Goal: Information Seeking & Learning: Learn about a topic

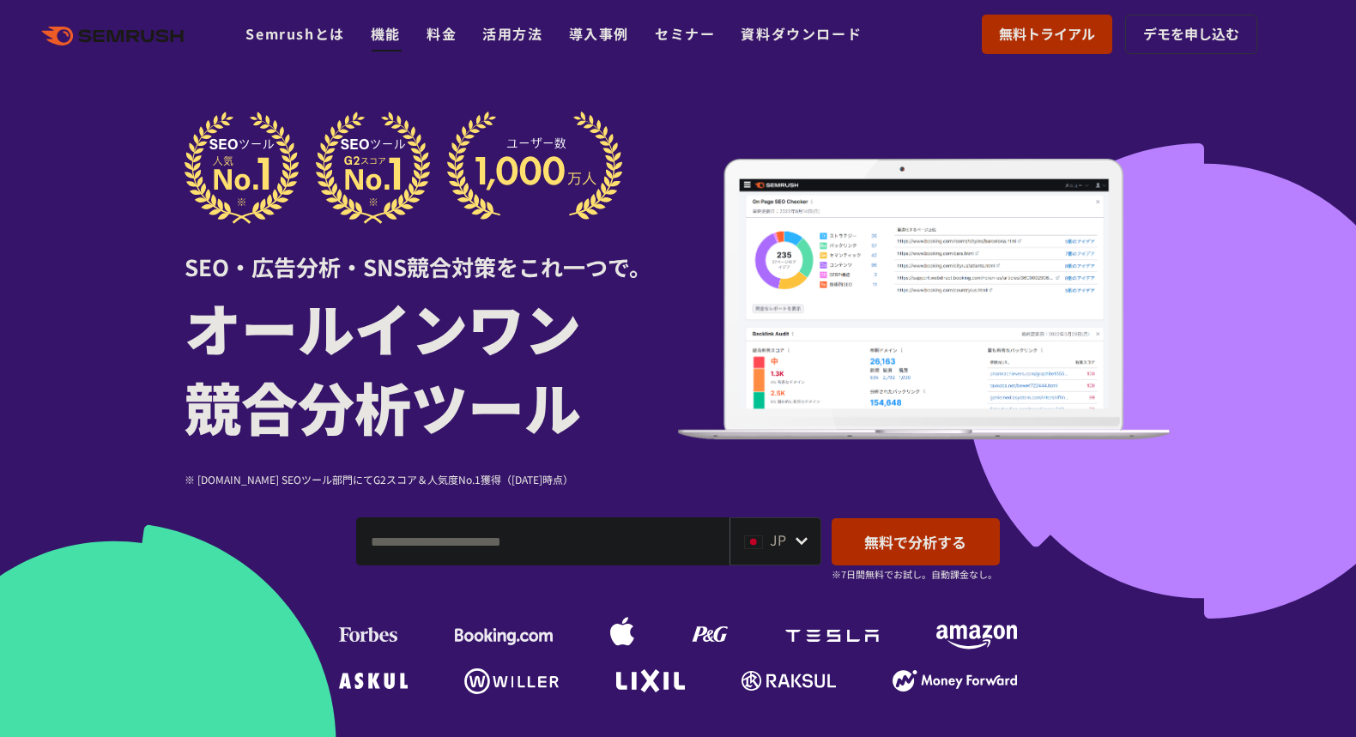
click at [392, 27] on link "機能" at bounding box center [386, 33] width 30 height 21
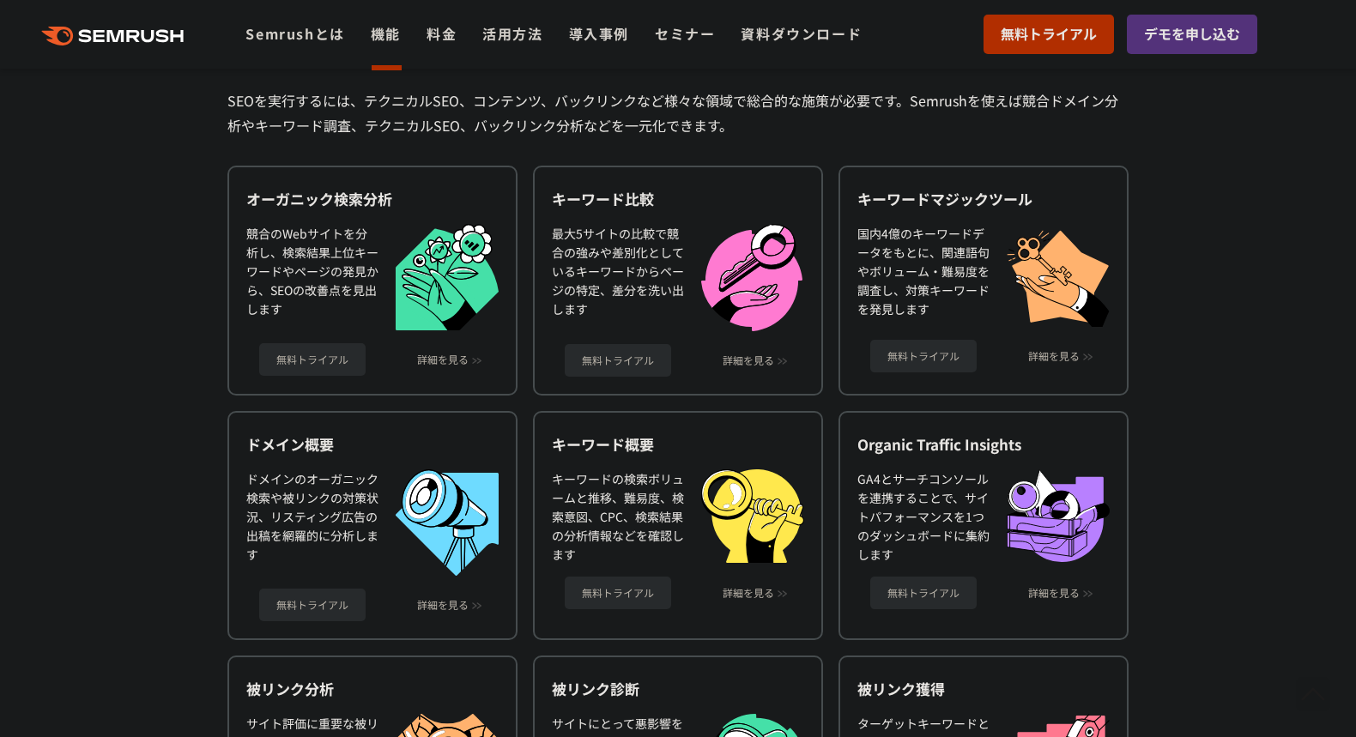
scroll to position [472, 0]
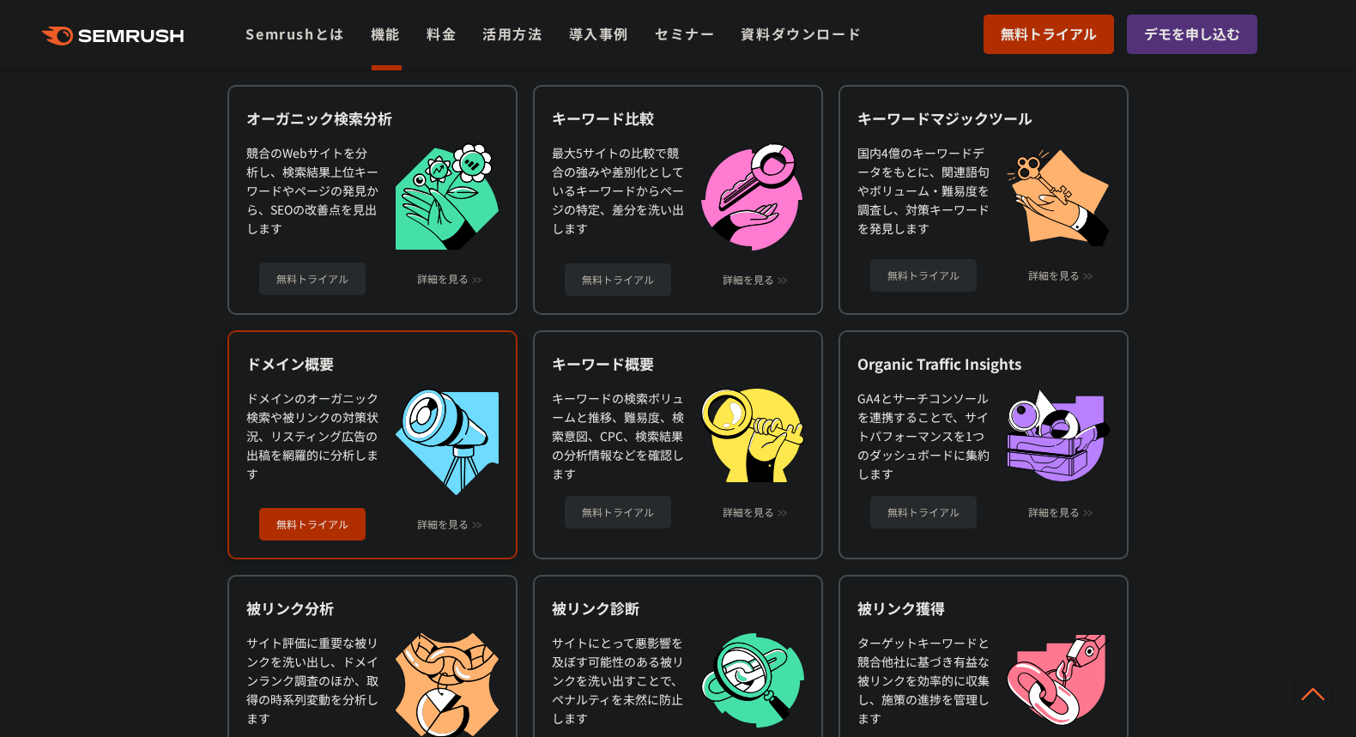
click at [464, 512] on div "無料トライアル 詳細を見る" at bounding box center [372, 518] width 252 height 46
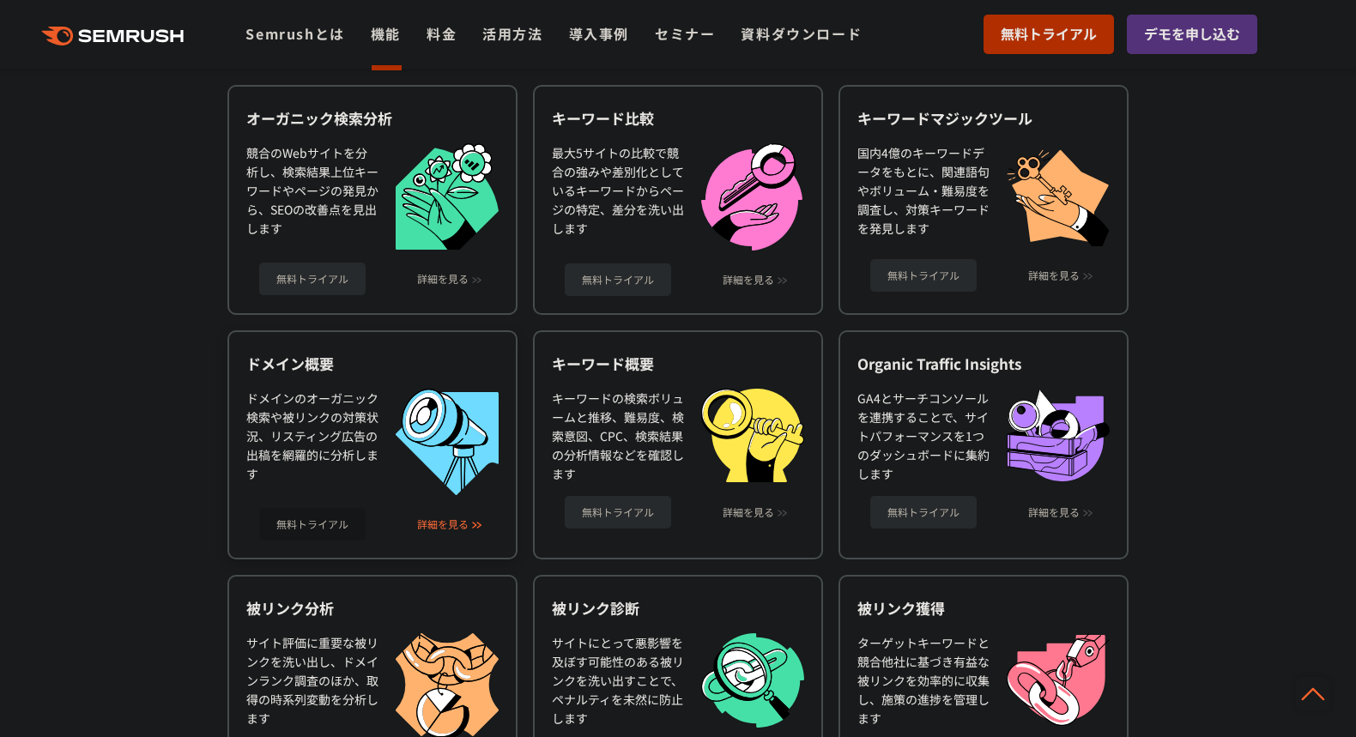
click at [464, 520] on link "詳細を見る" at bounding box center [443, 525] width 52 height 12
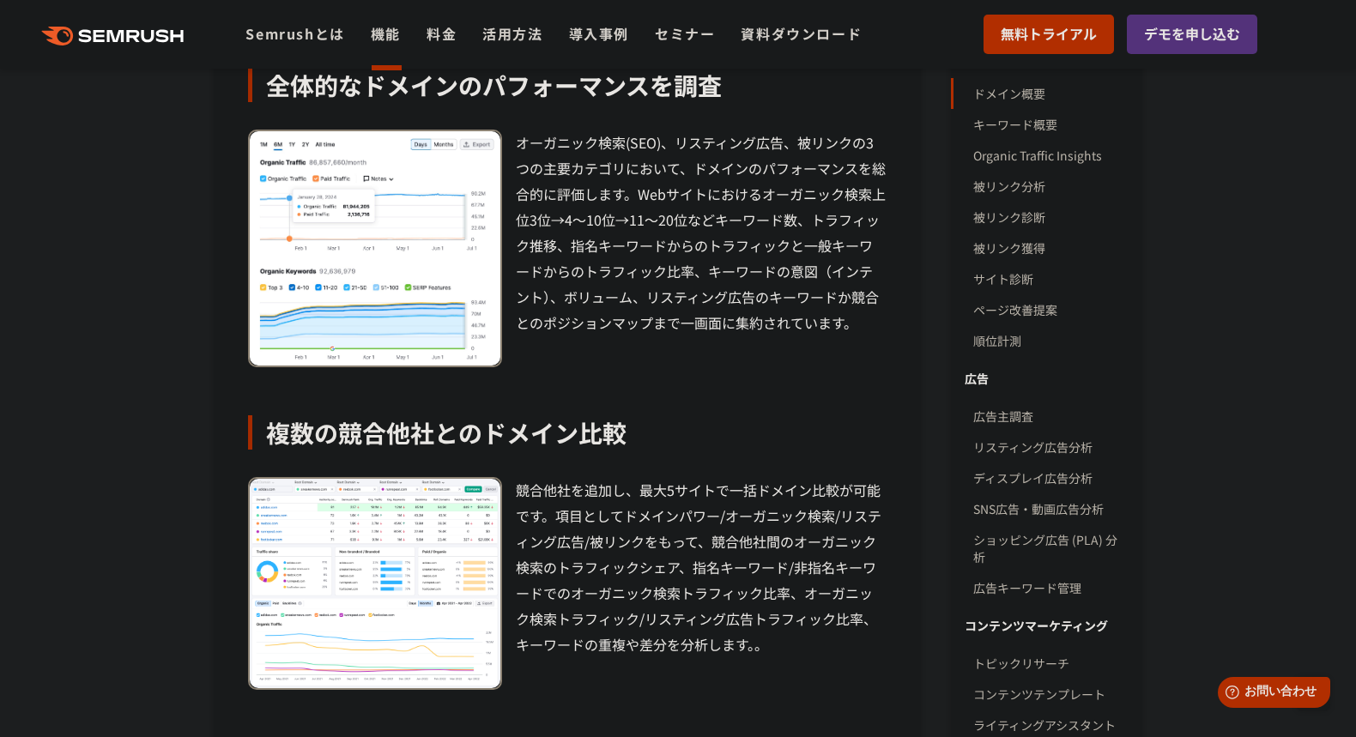
scroll to position [371, 0]
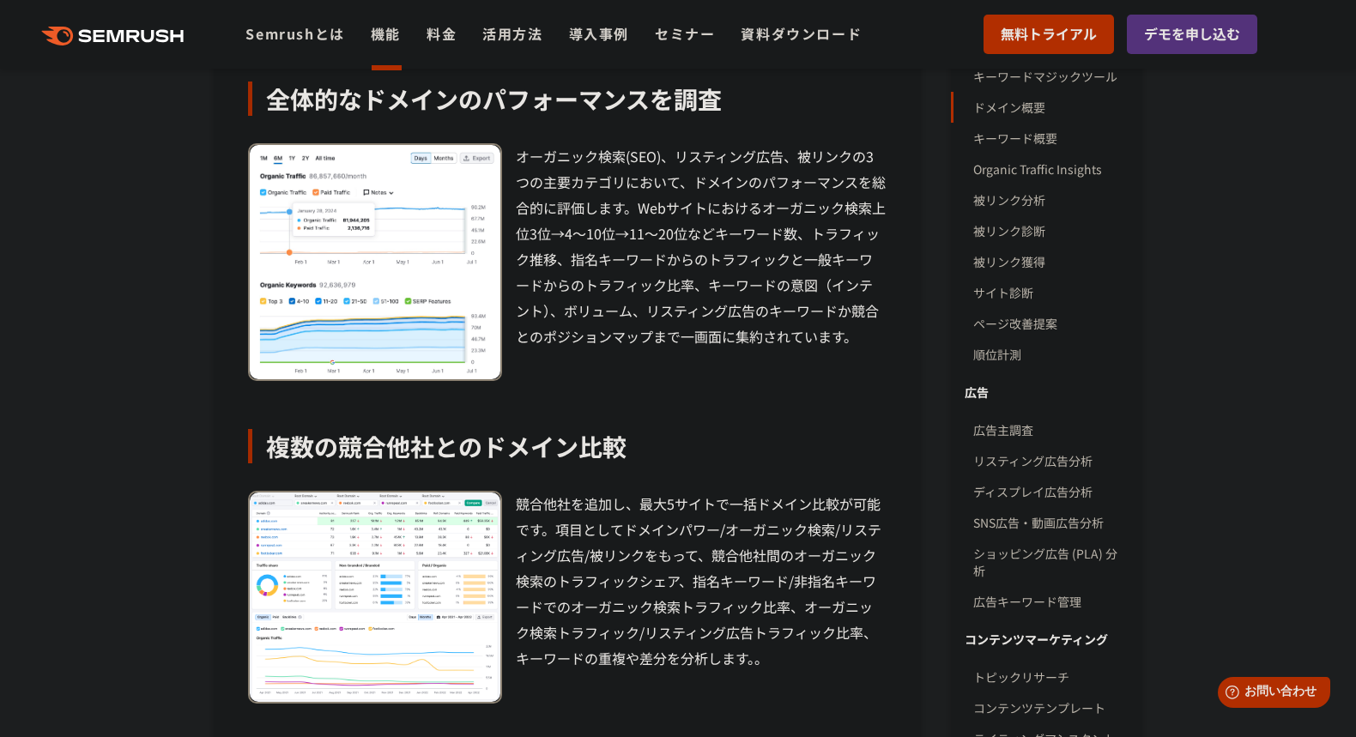
drag, startPoint x: 449, startPoint y: 623, endPoint x: 523, endPoint y: 3, distance: 624.2
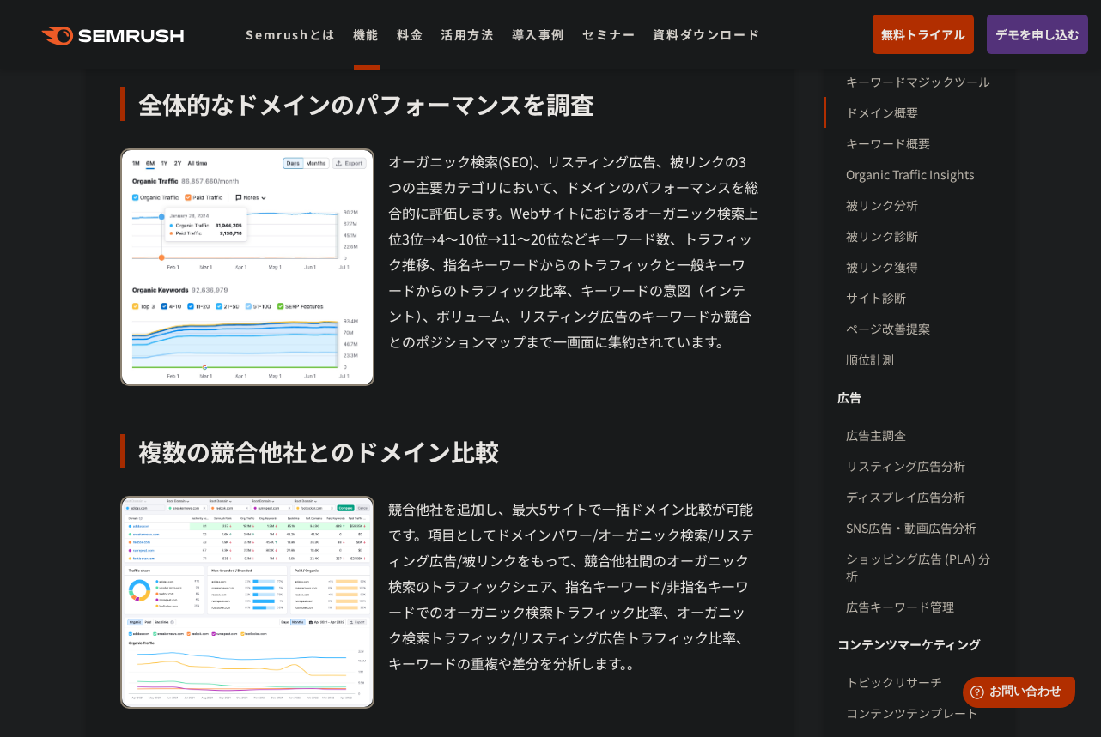
scroll to position [323, 0]
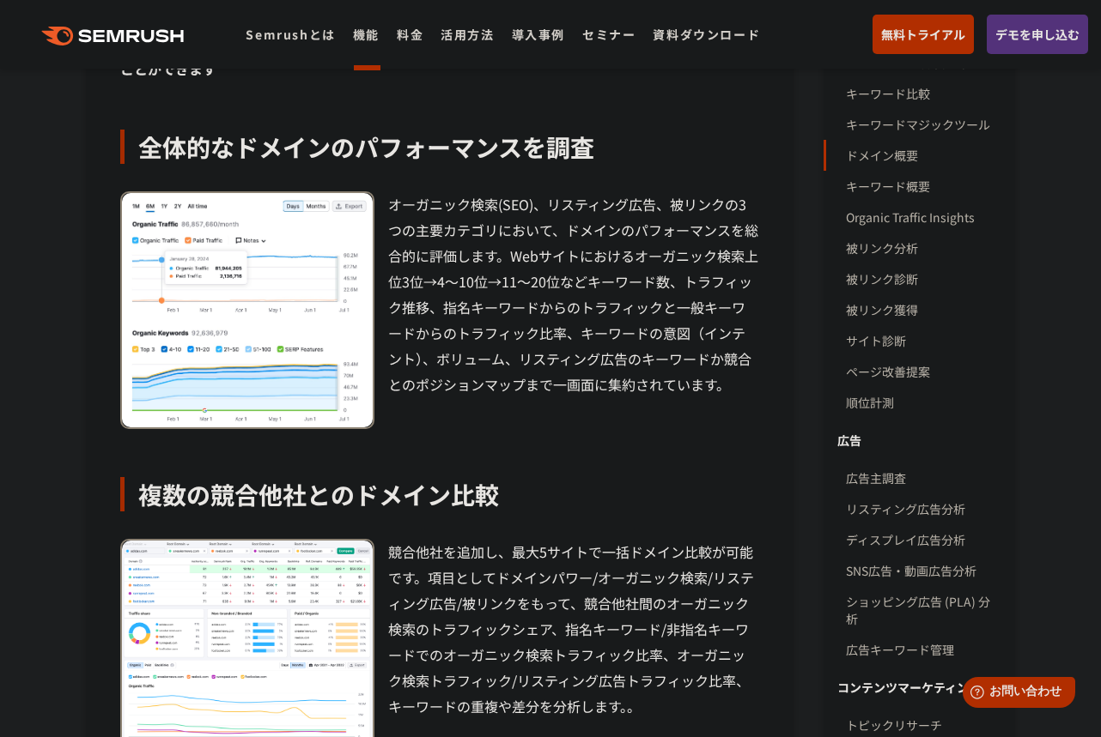
click at [108, 27] on icon ".cls {fill: #FF642D;}" at bounding box center [114, 36] width 194 height 19
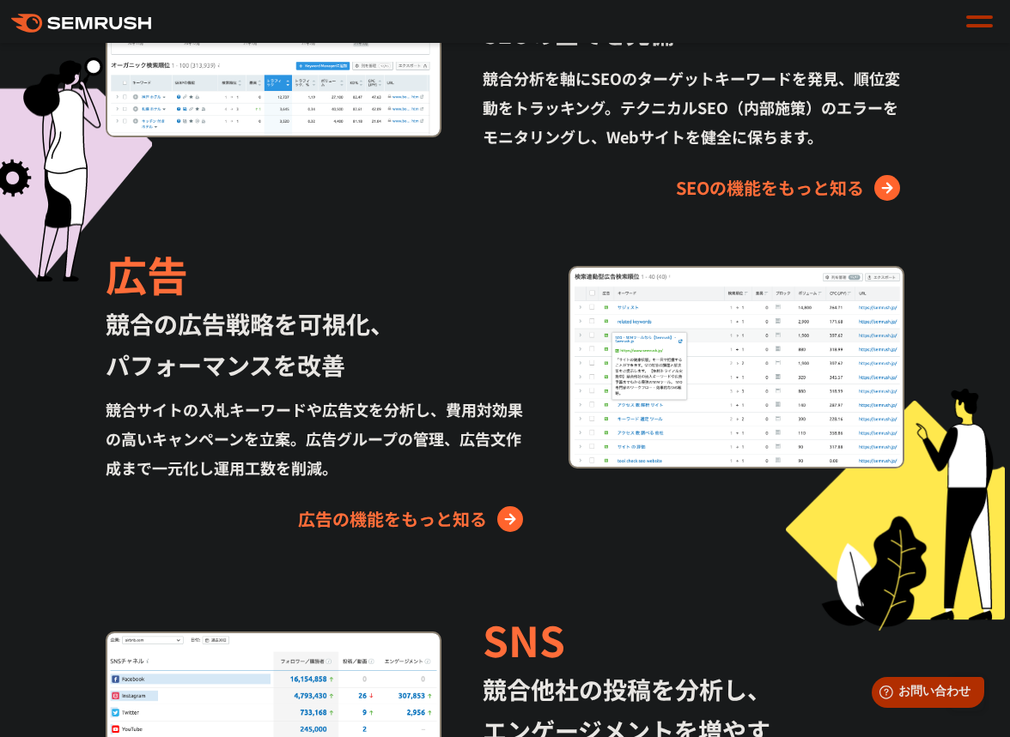
scroll to position [1807, 0]
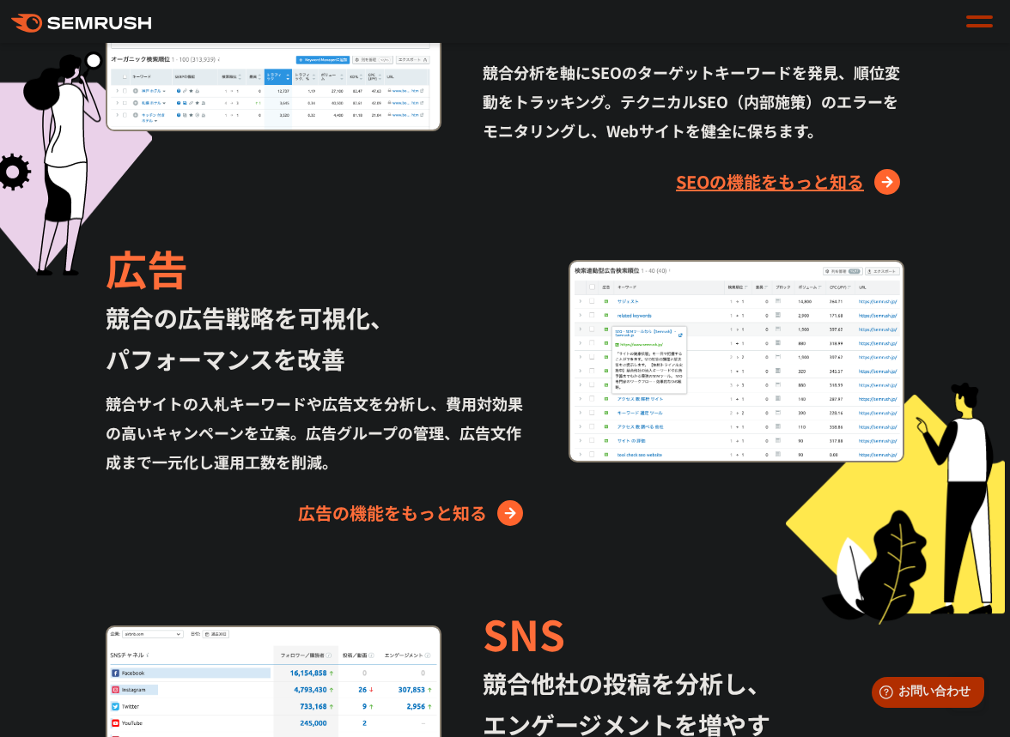
click at [822, 191] on link "SEOの機能をもっと知る" at bounding box center [790, 181] width 228 height 27
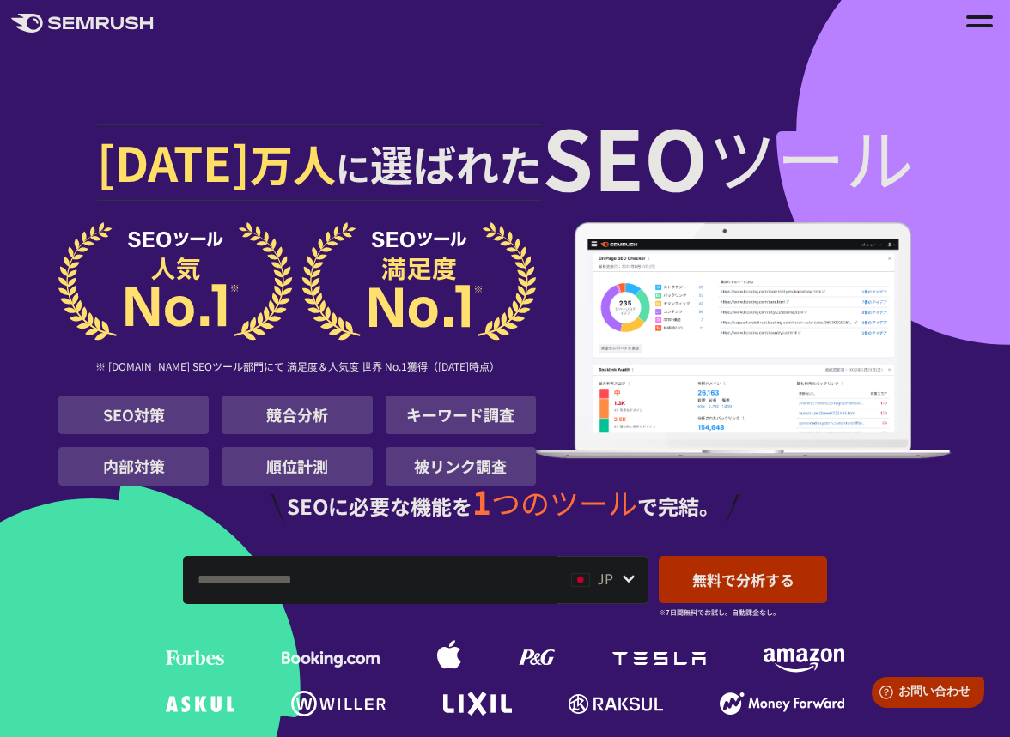
click at [986, 27] on div at bounding box center [979, 21] width 27 height 21
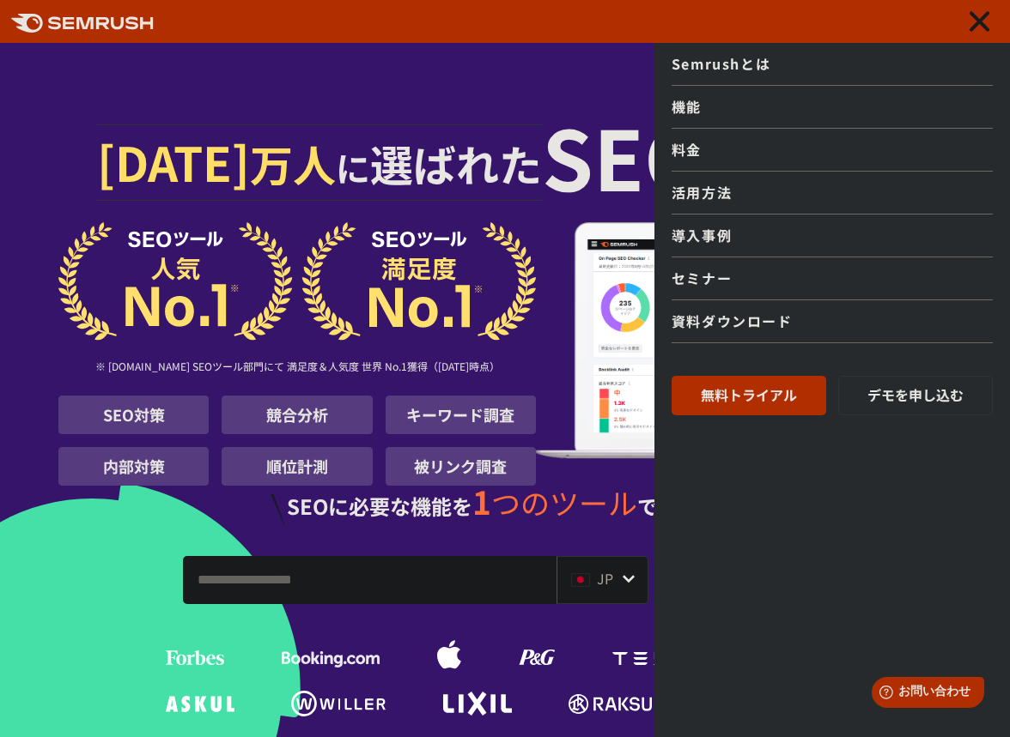
click at [774, 100] on link "機能" at bounding box center [831, 107] width 321 height 43
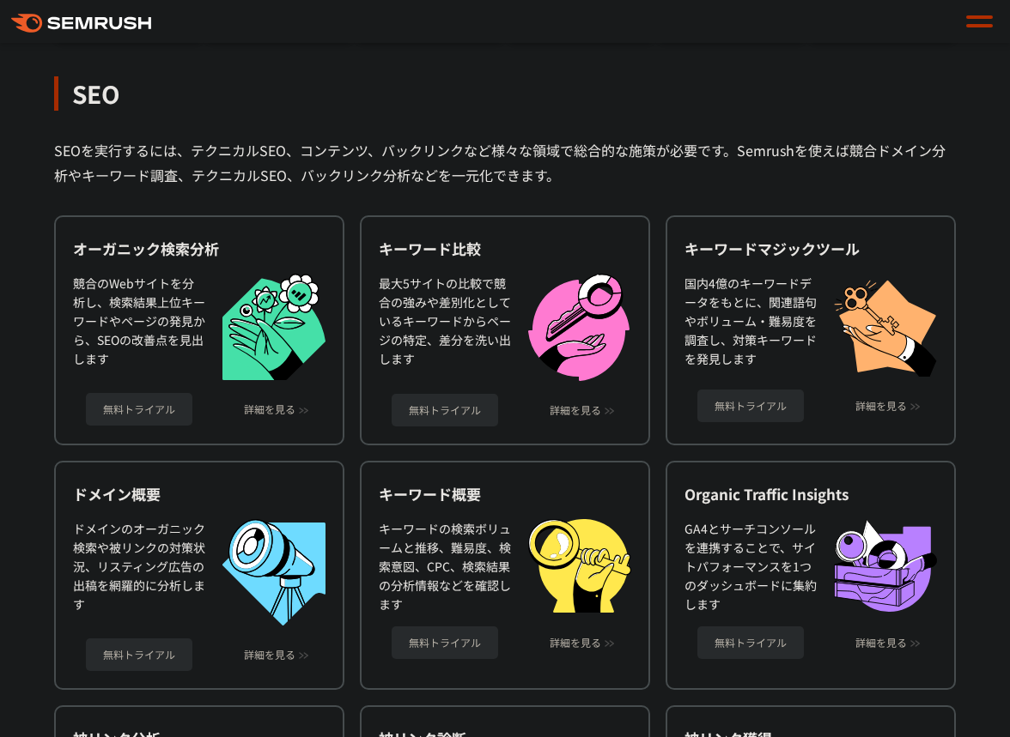
scroll to position [439, 0]
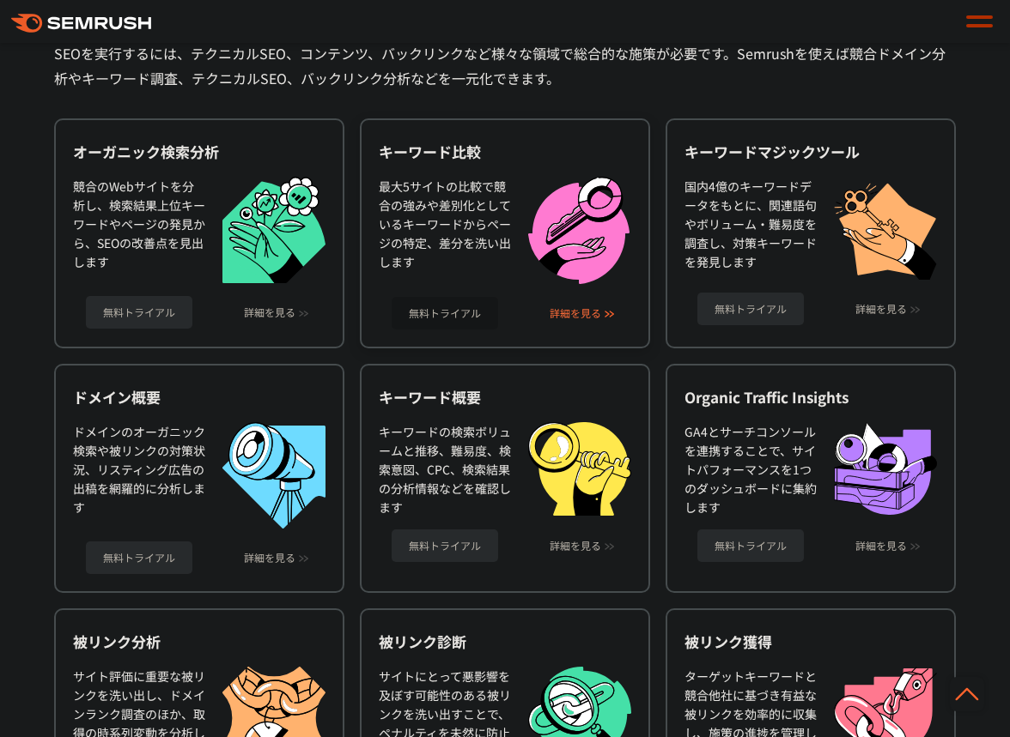
click at [587, 314] on link "詳細を見る" at bounding box center [575, 313] width 52 height 12
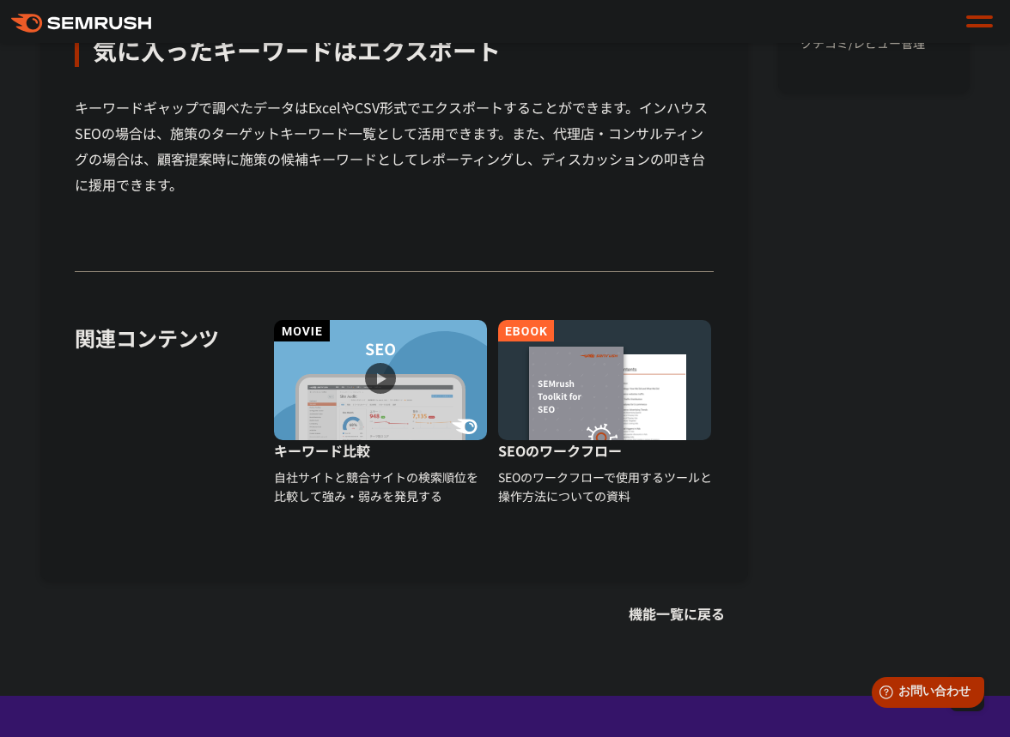
scroll to position [1694, 0]
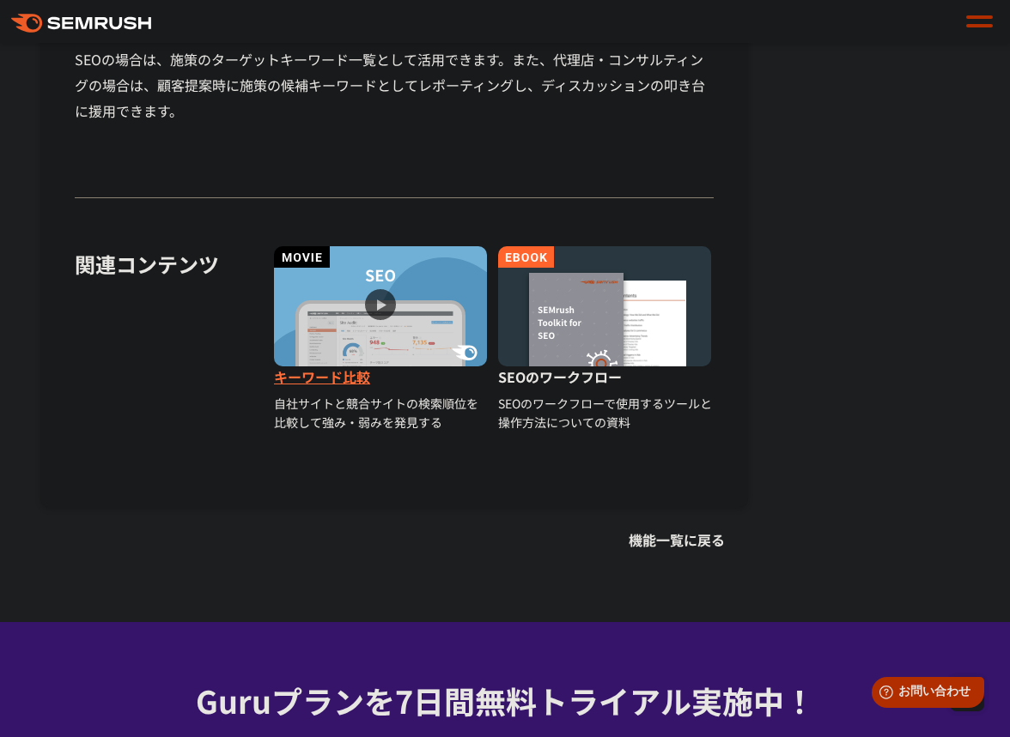
click at [389, 302] on img at bounding box center [380, 306] width 213 height 120
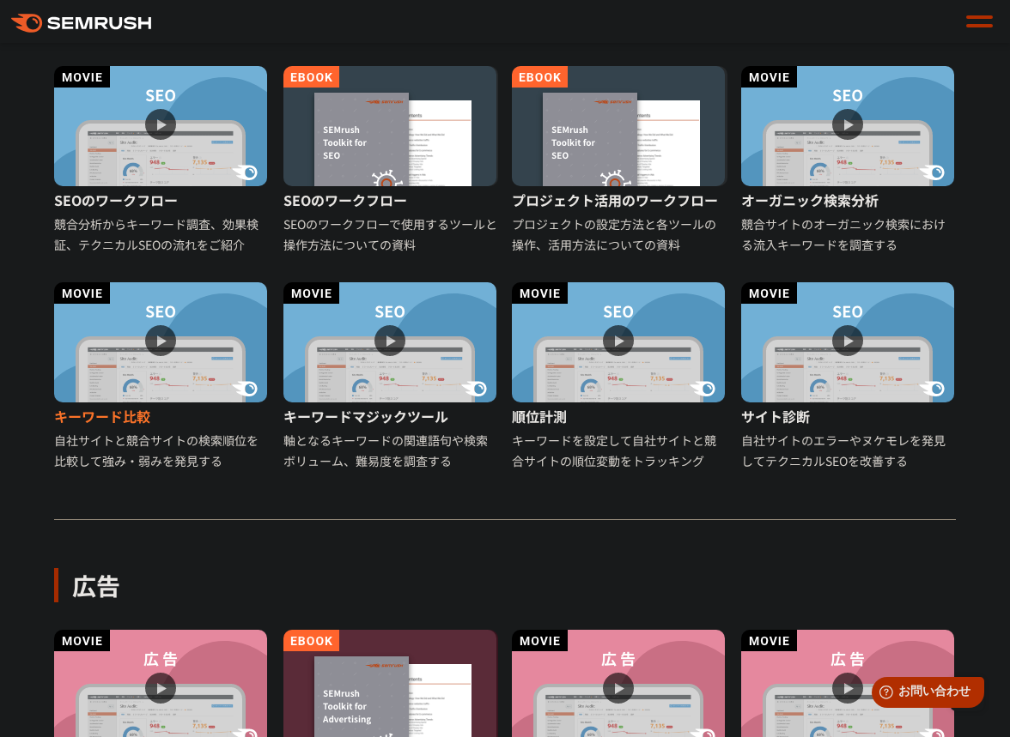
click at [158, 333] on img at bounding box center [160, 342] width 213 height 120
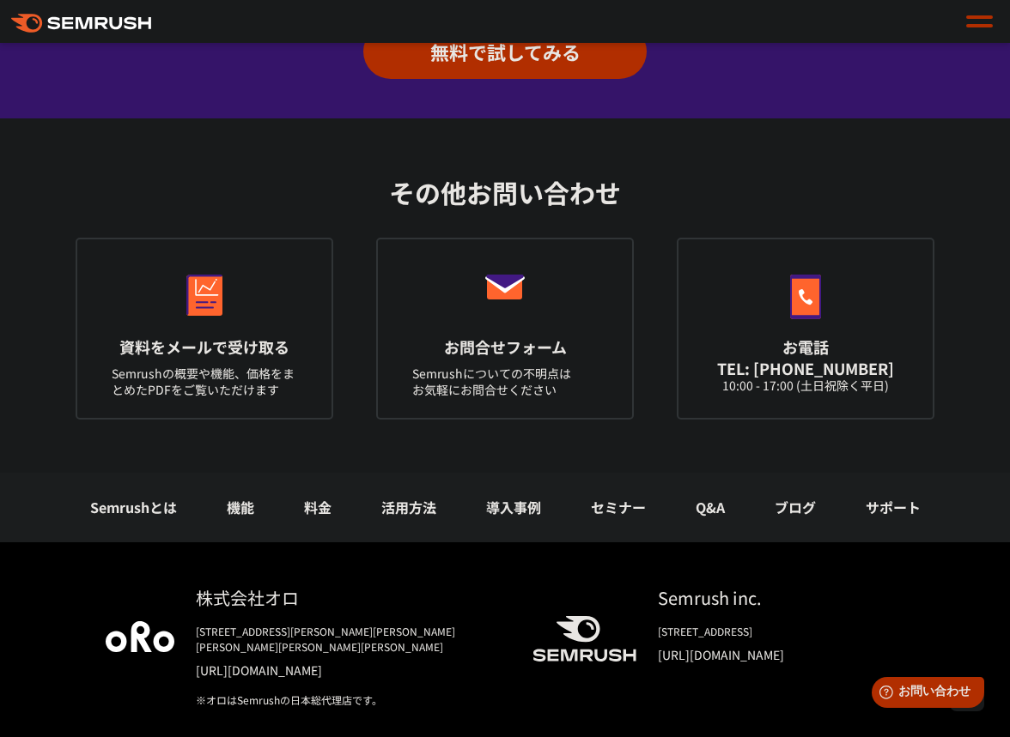
scroll to position [2499, 0]
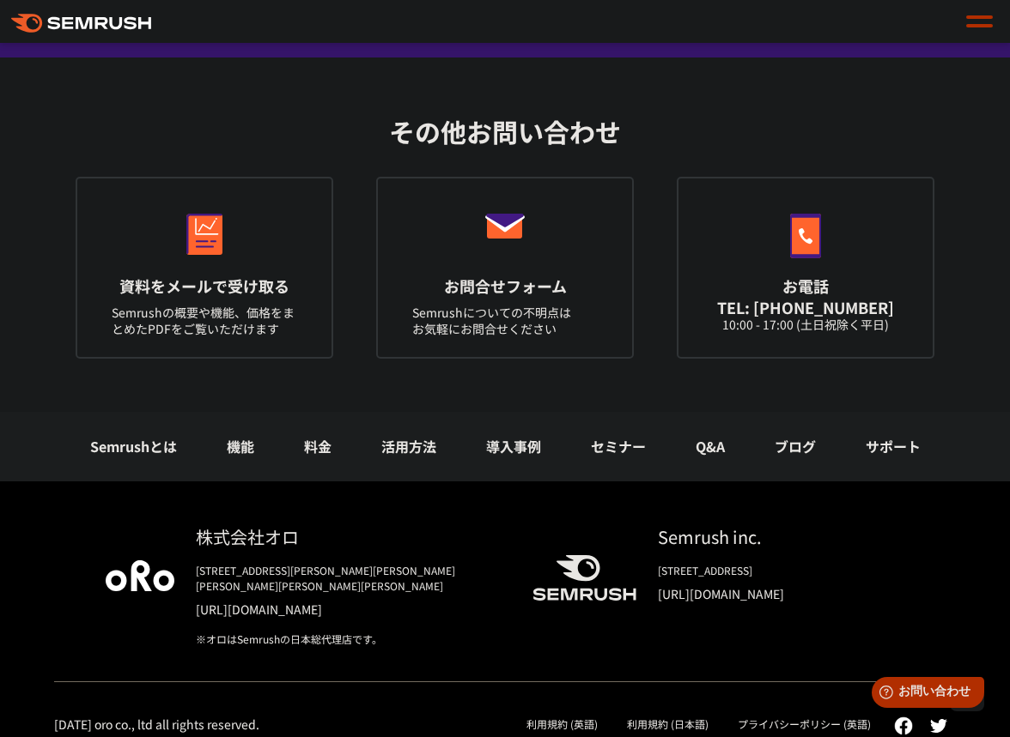
click at [701, 449] on link "Q&A" at bounding box center [709, 446] width 29 height 21
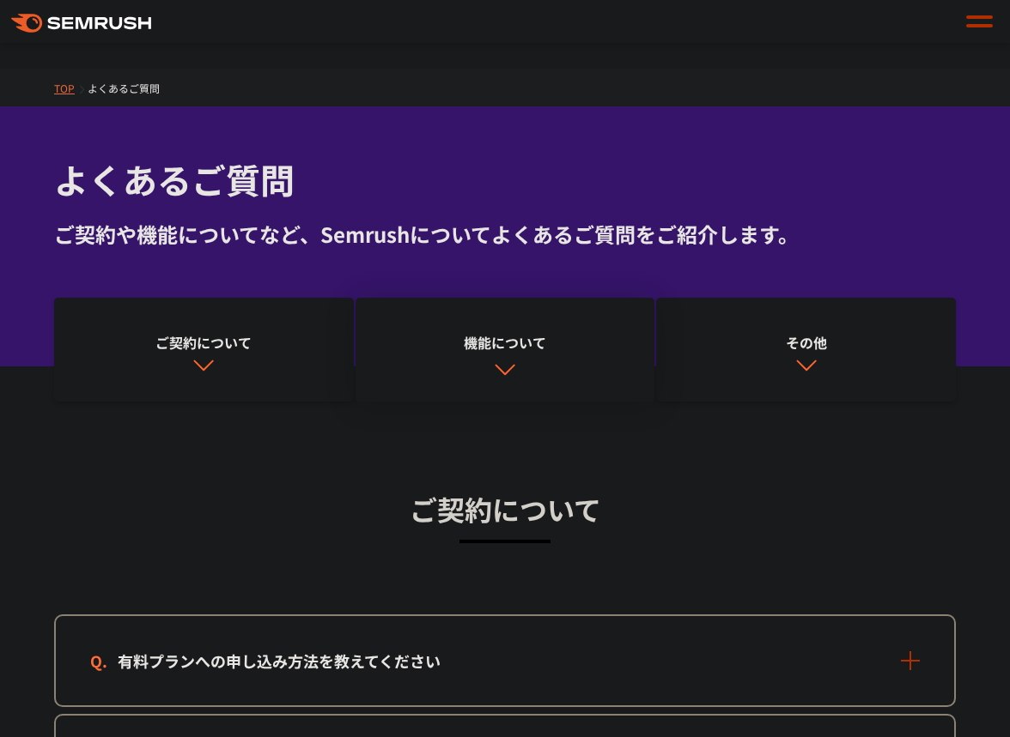
click at [526, 377] on link "機能について" at bounding box center [505, 350] width 300 height 105
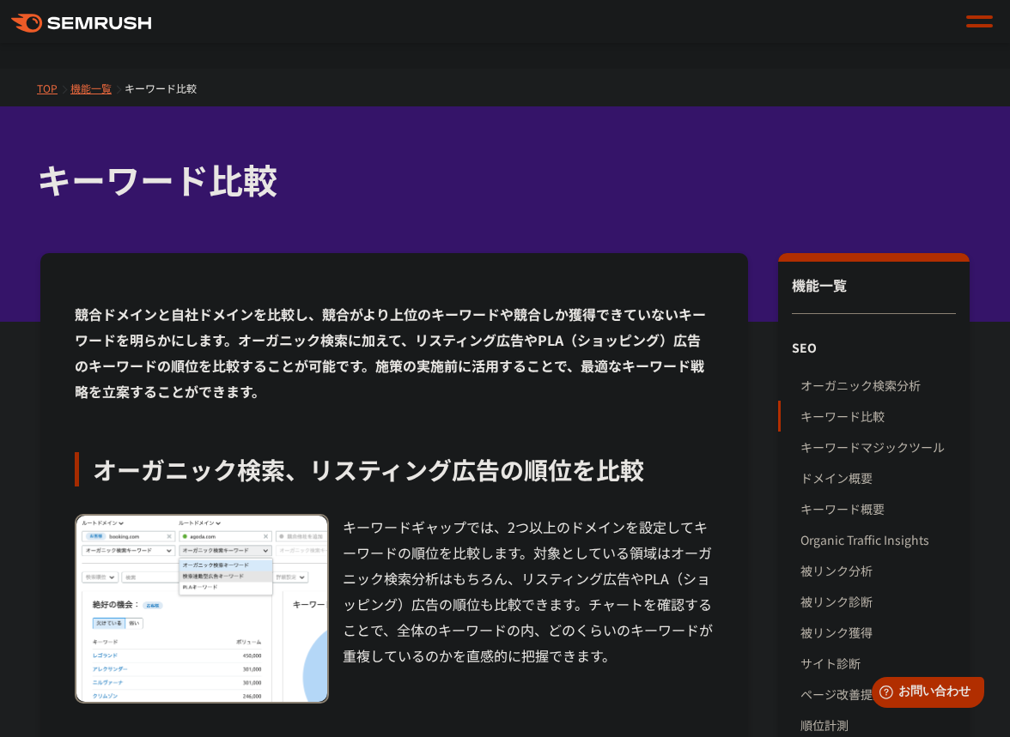
click at [133, 166] on h1 "キーワード比較" at bounding box center [496, 180] width 919 height 51
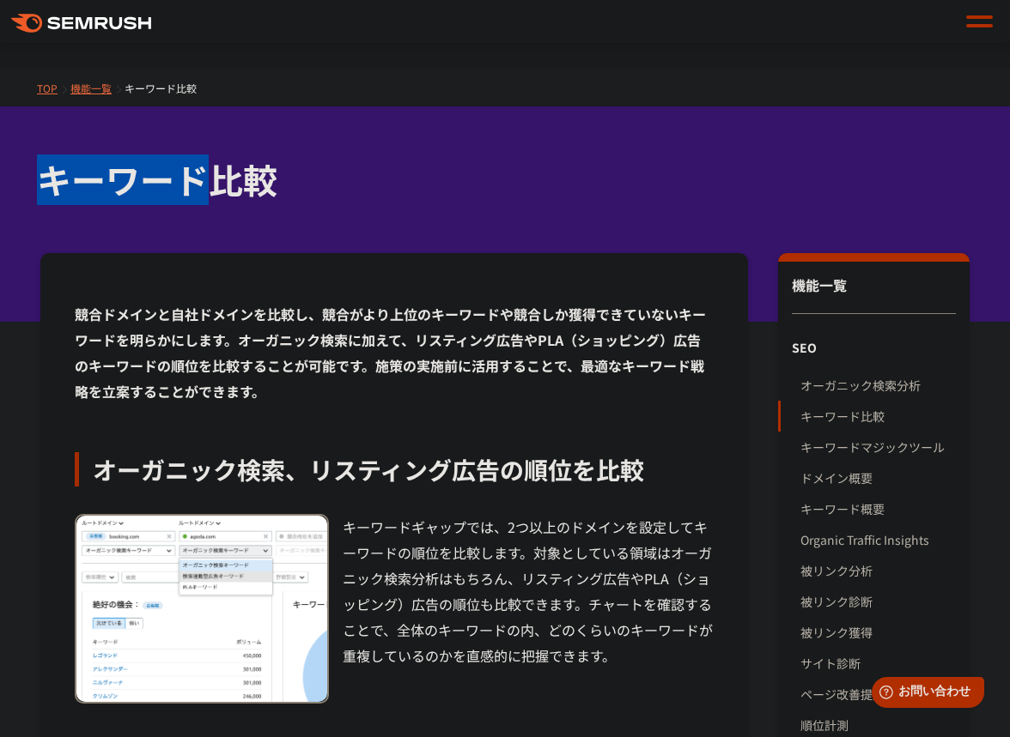
click at [133, 166] on h1 "キーワード比較" at bounding box center [496, 180] width 919 height 51
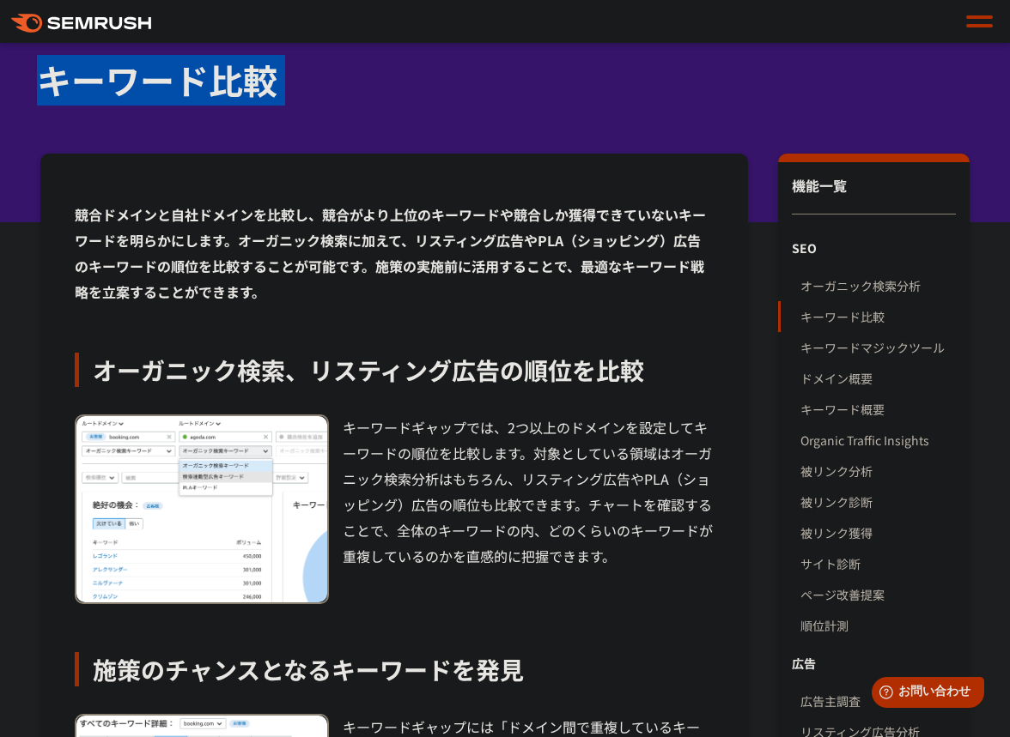
scroll to position [119, 0]
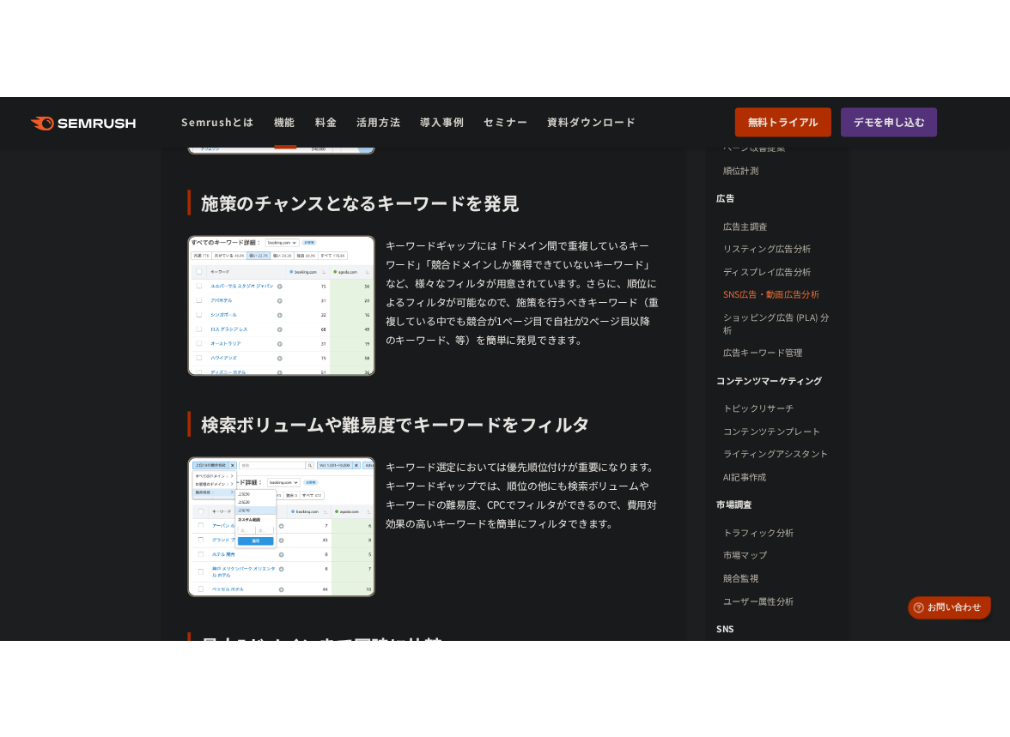
scroll to position [650, 0]
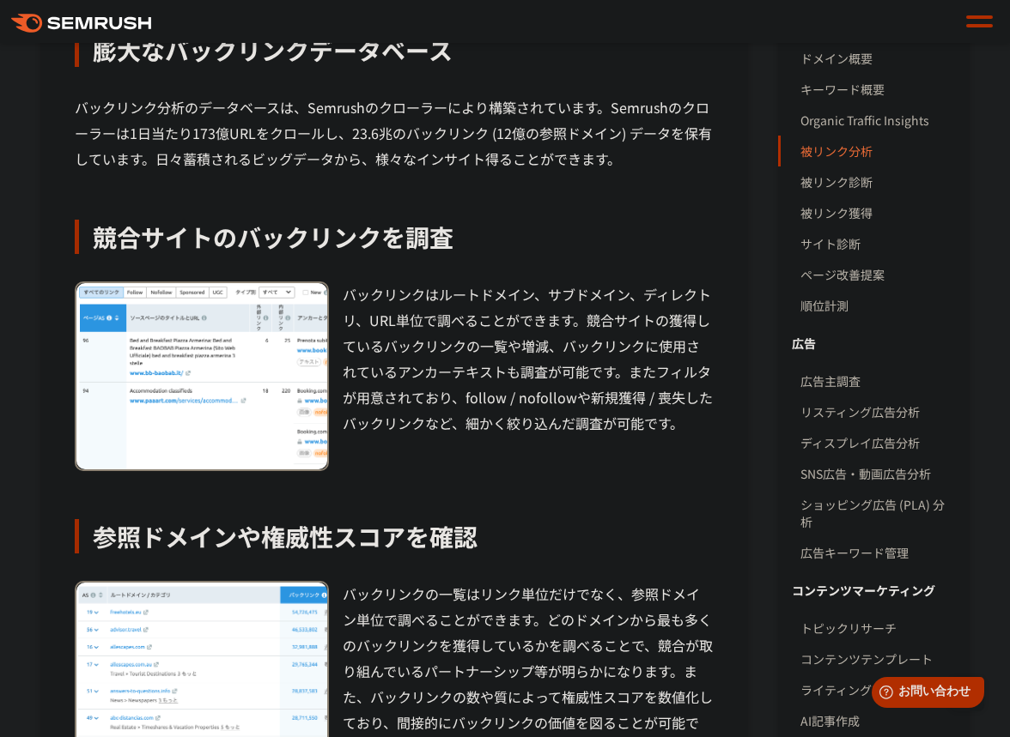
scroll to position [419, 0]
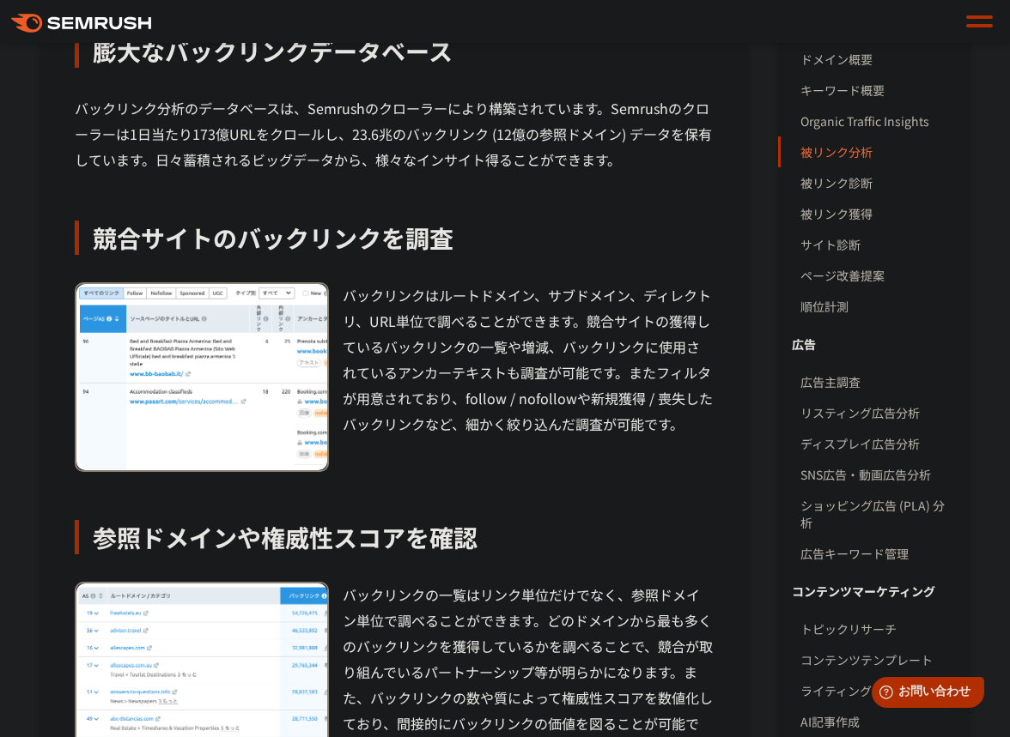
click at [862, 159] on link "被リンク分析" at bounding box center [877, 152] width 155 height 31
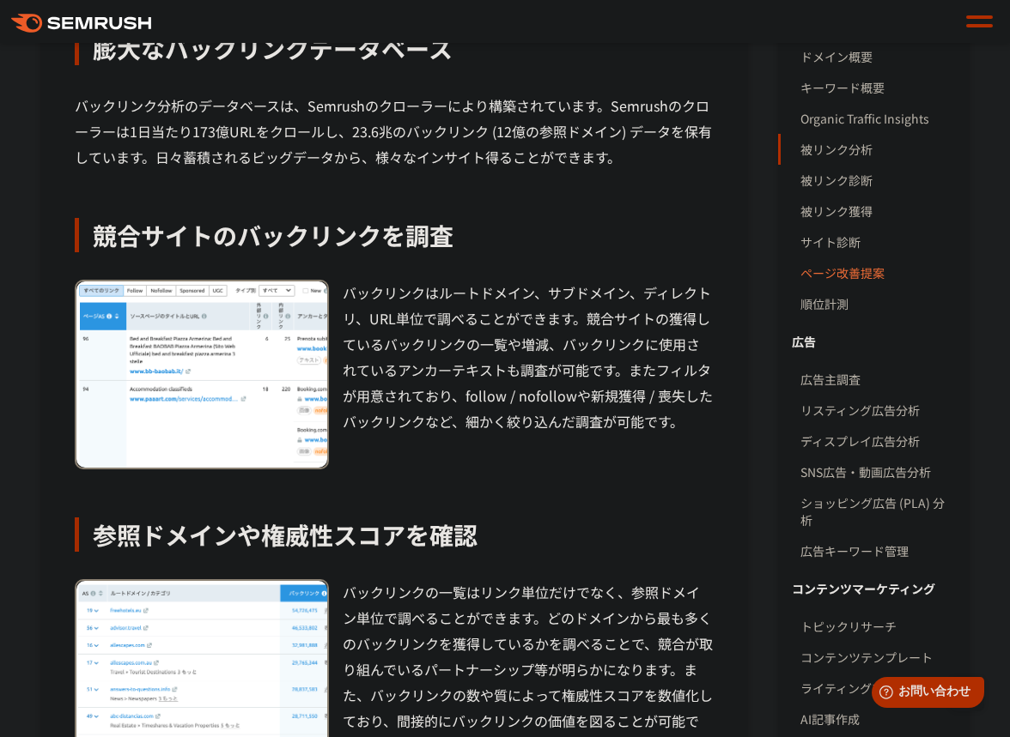
scroll to position [421, 0]
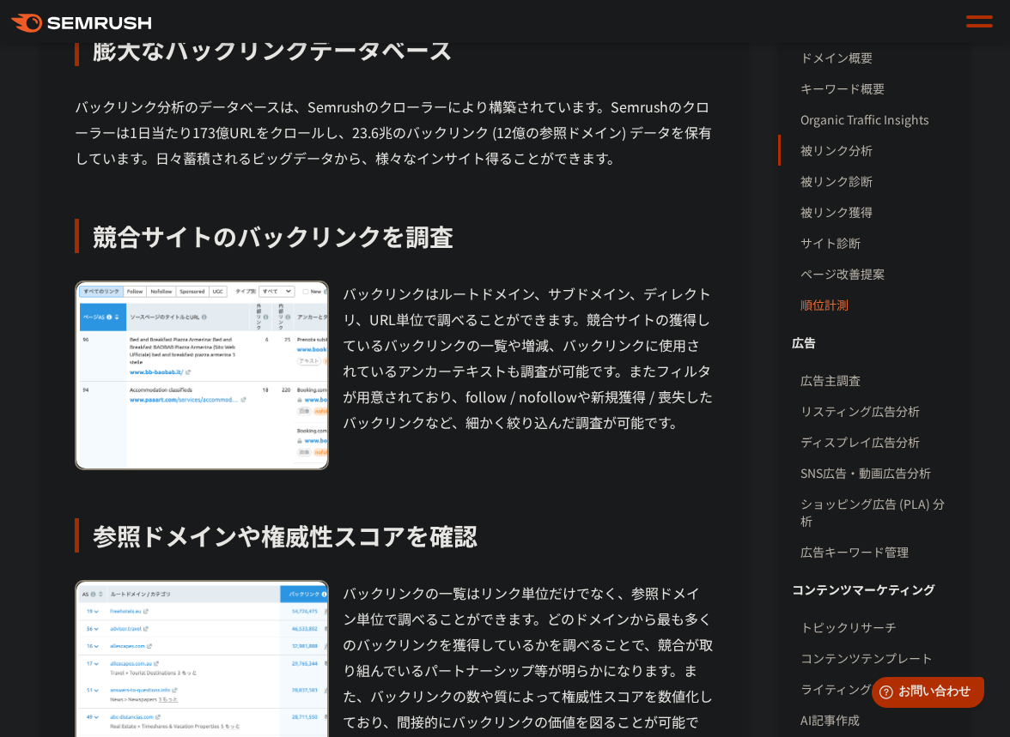
click at [828, 297] on link "順位計測" at bounding box center [877, 304] width 155 height 31
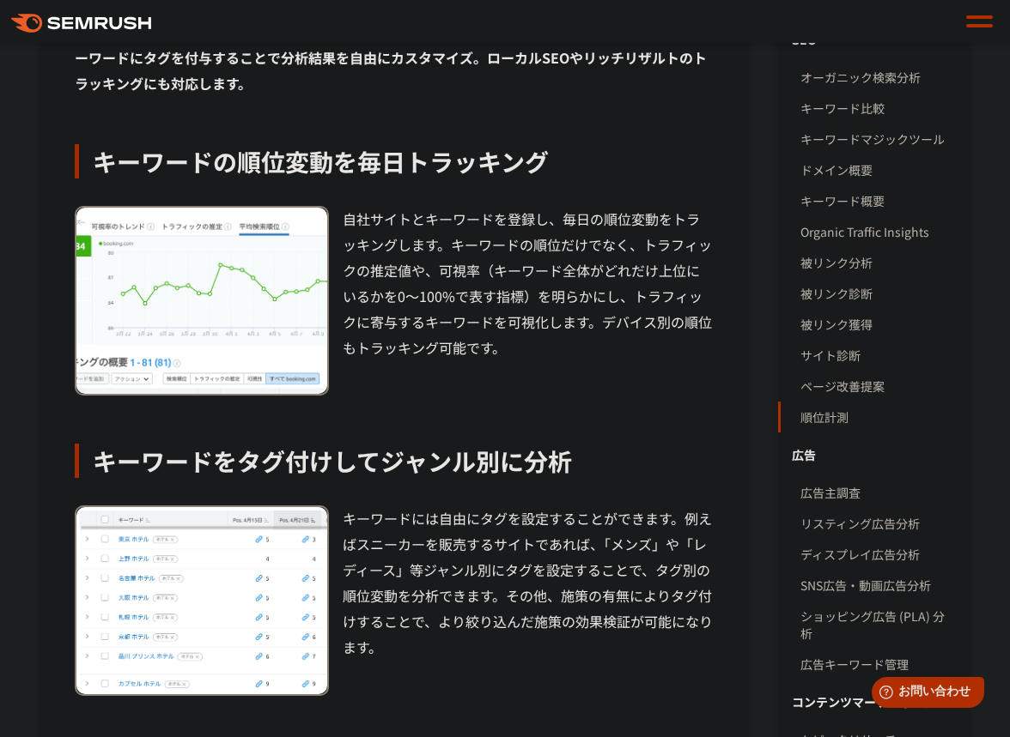
click at [184, 313] on img at bounding box center [201, 301] width 251 height 187
click at [192, 263] on img at bounding box center [201, 301] width 251 height 187
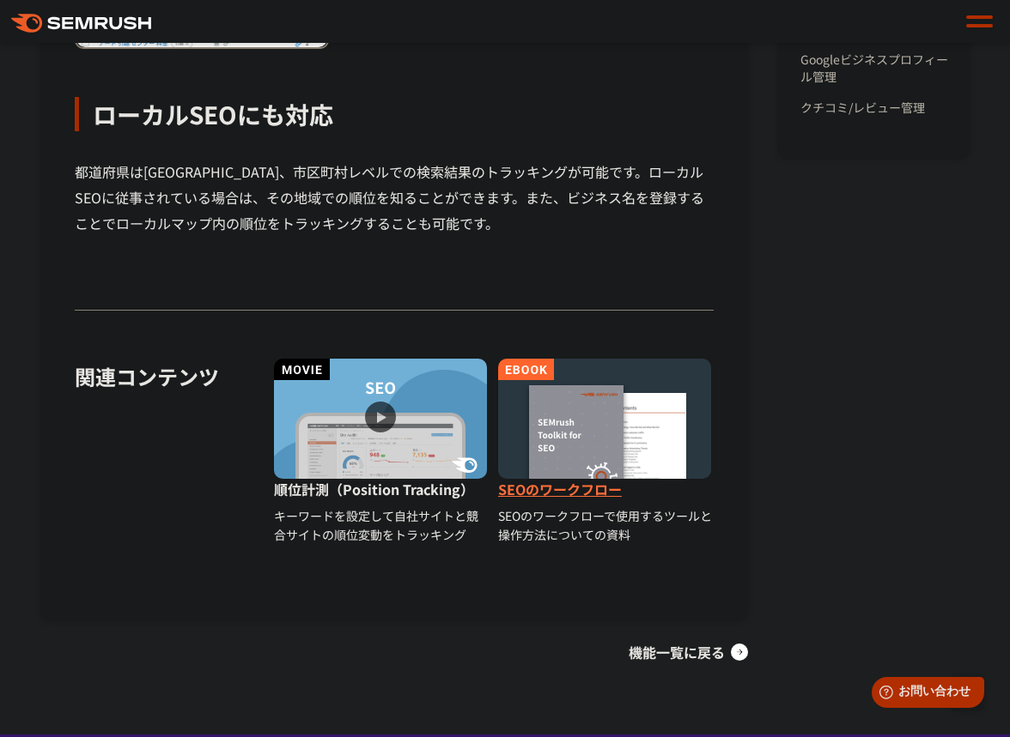
scroll to position [1566, 0]
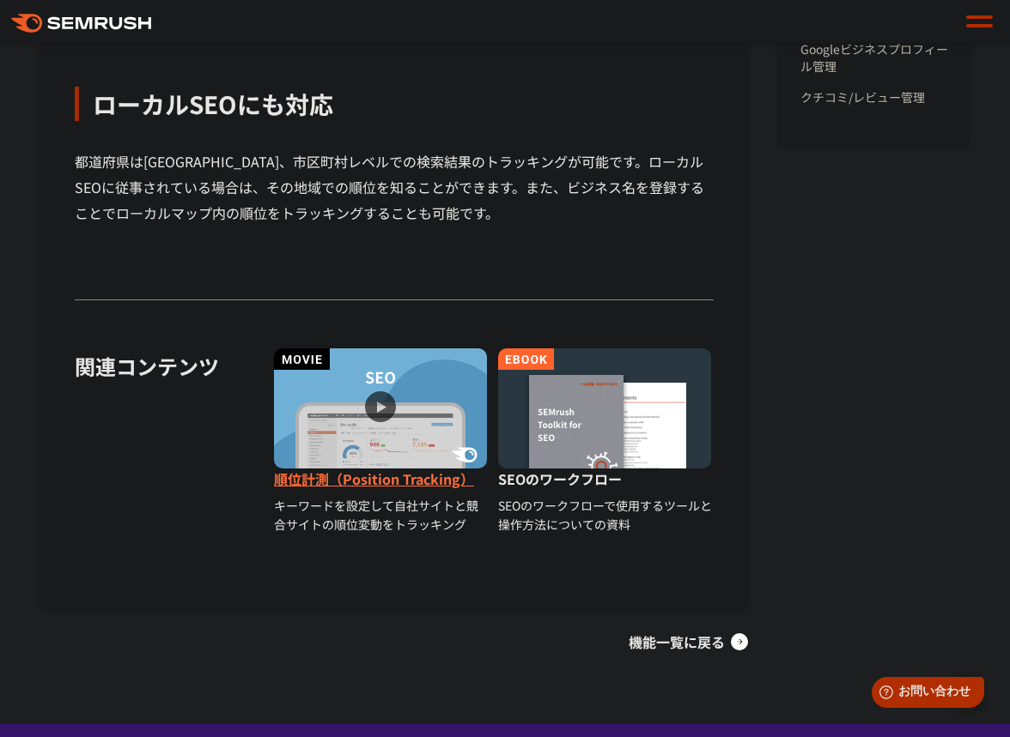
click at [387, 393] on img at bounding box center [380, 409] width 213 height 120
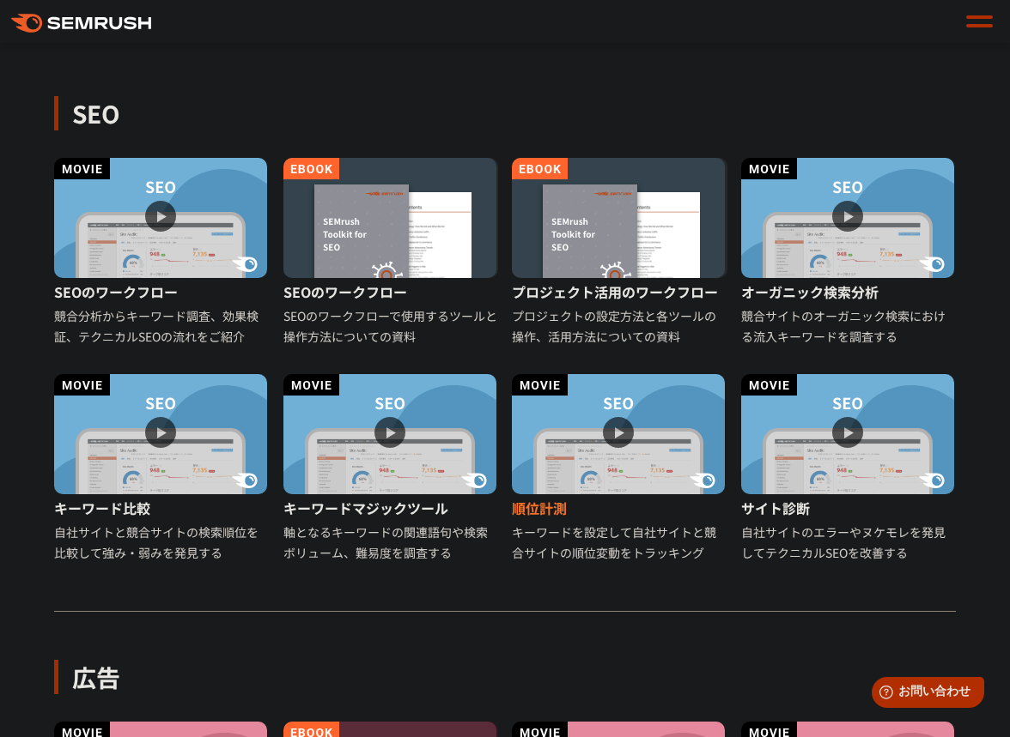
click at [645, 398] on img at bounding box center [618, 434] width 213 height 120
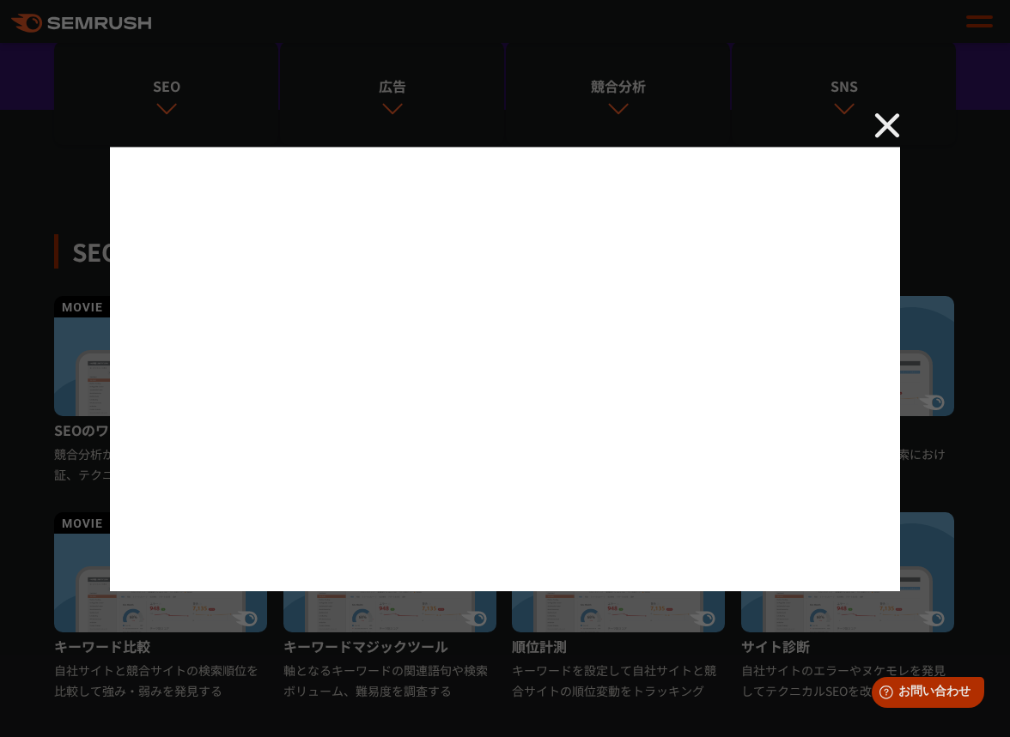
scroll to position [253, 0]
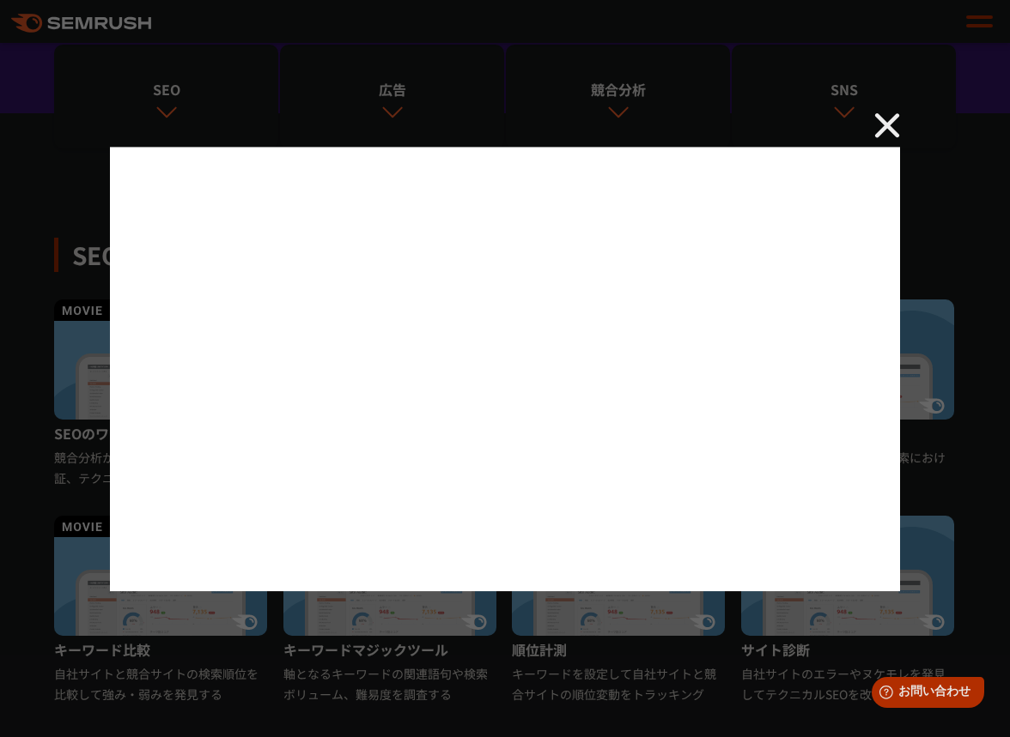
click at [880, 111] on div at bounding box center [505, 368] width 1010 height 737
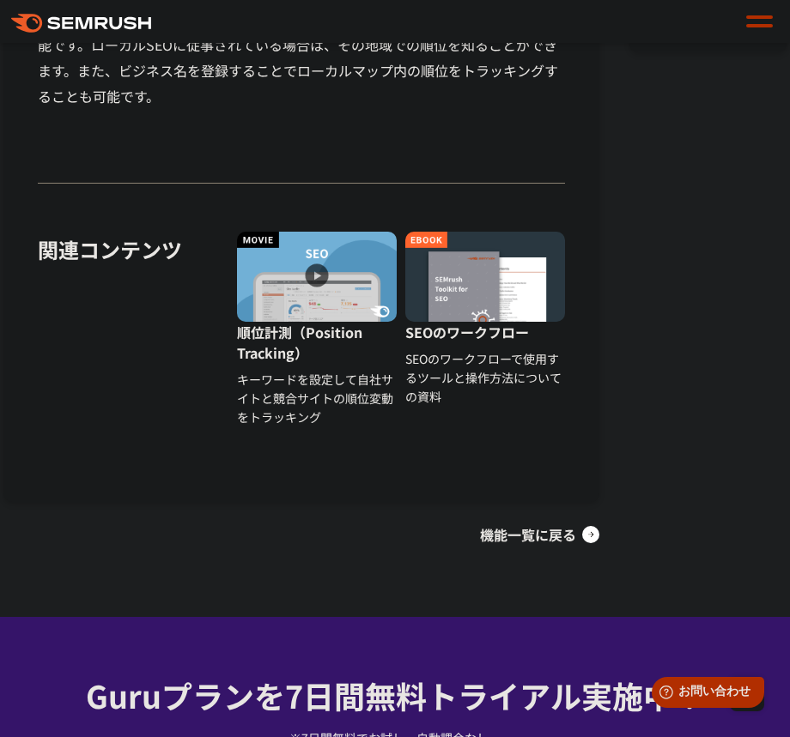
scroll to position [1168, 0]
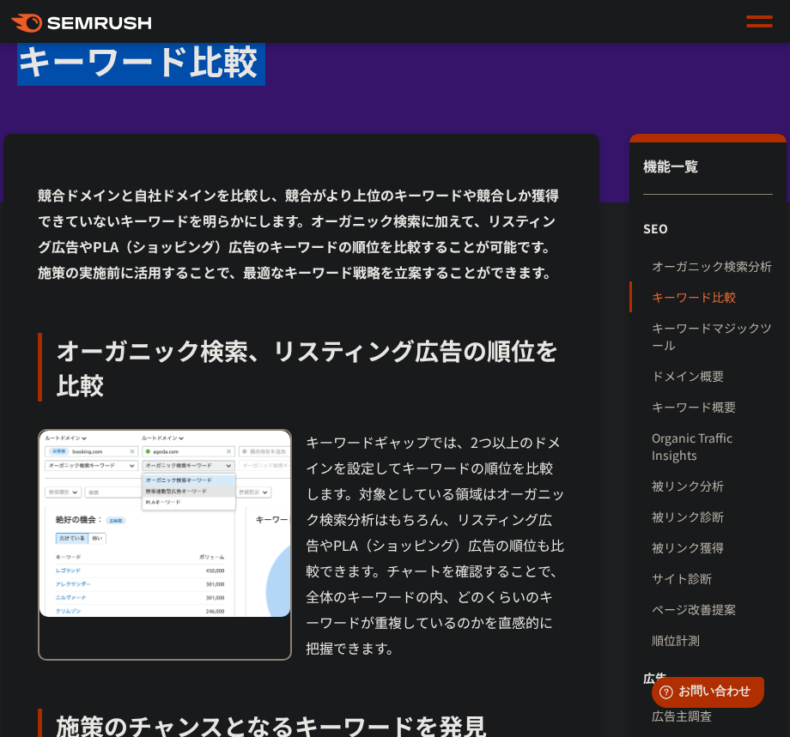
click at [695, 300] on link "キーワード比較" at bounding box center [712, 297] width 121 height 31
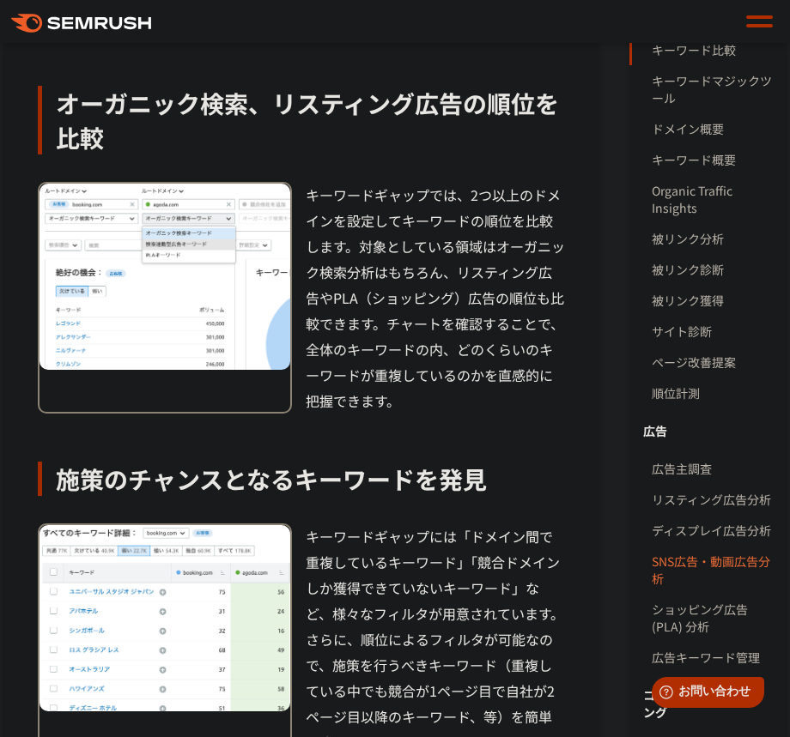
scroll to position [331, 0]
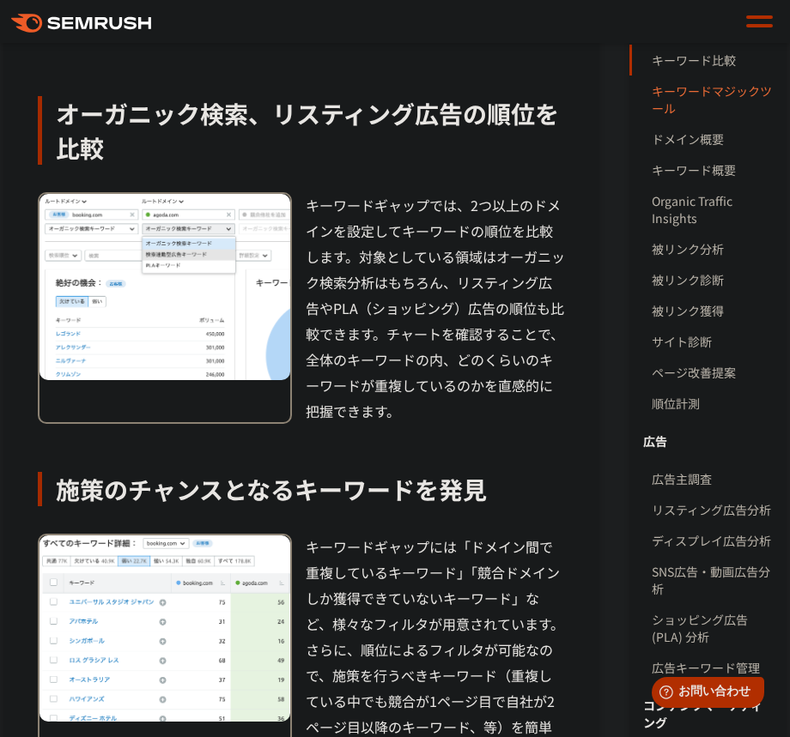
click at [690, 122] on link "キーワードマジックツール" at bounding box center [712, 100] width 121 height 48
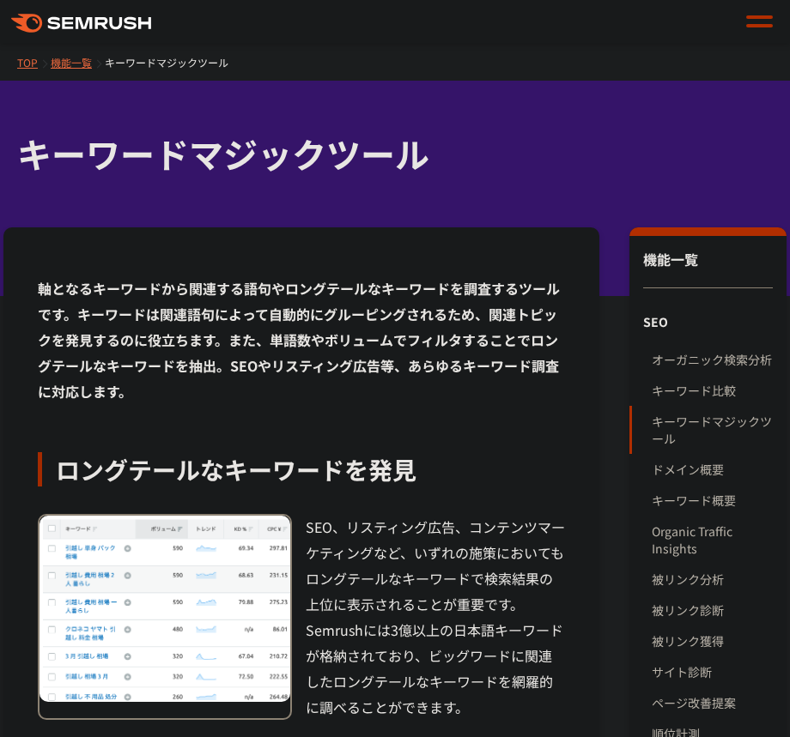
scroll to position [142, 0]
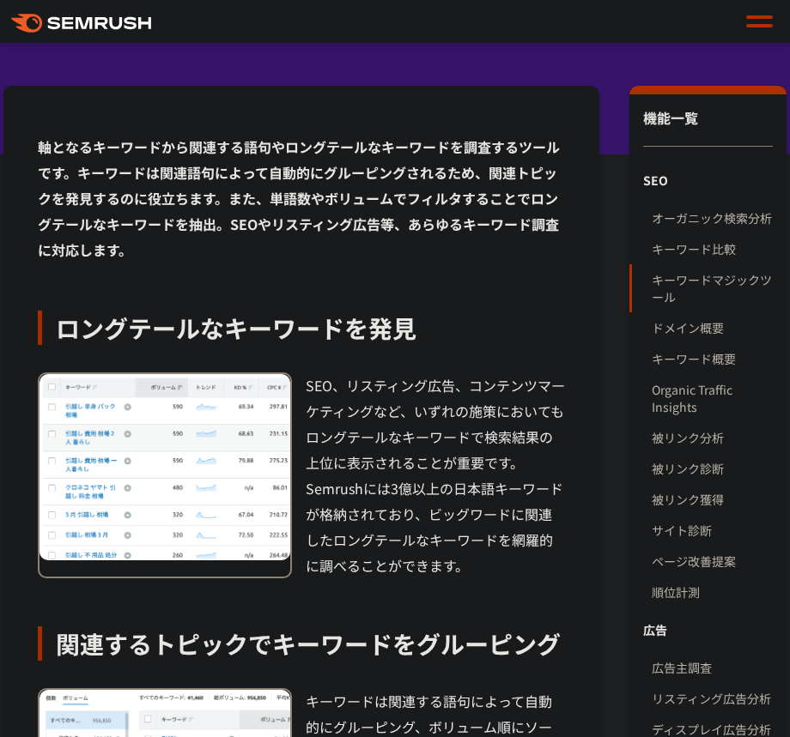
click at [672, 337] on link "ドメイン概要" at bounding box center [712, 328] width 121 height 31
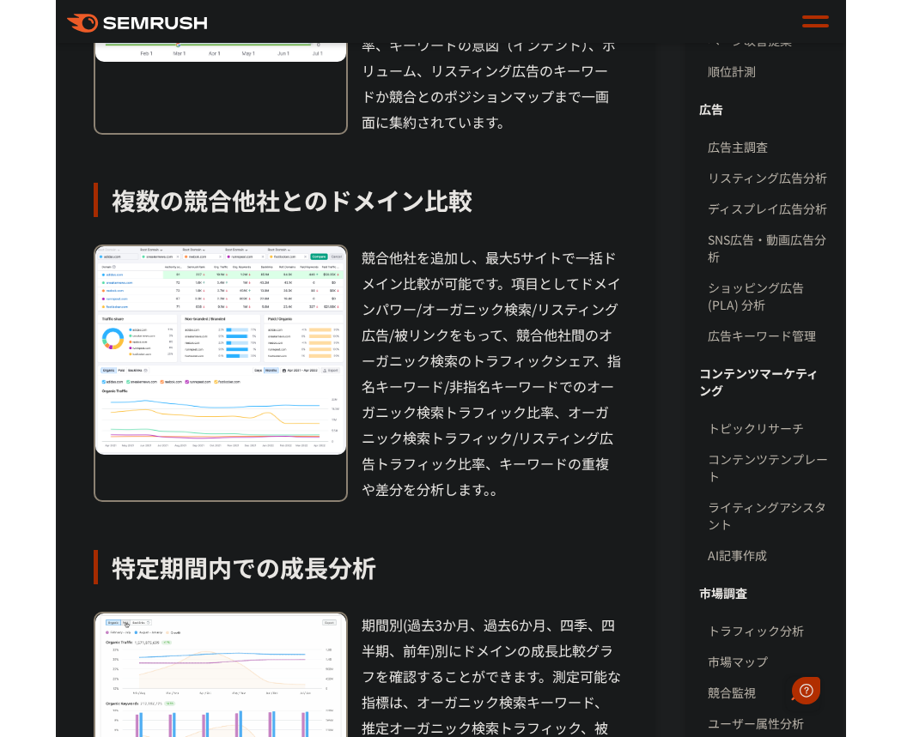
scroll to position [674, 0]
